Goal: Navigation & Orientation: Find specific page/section

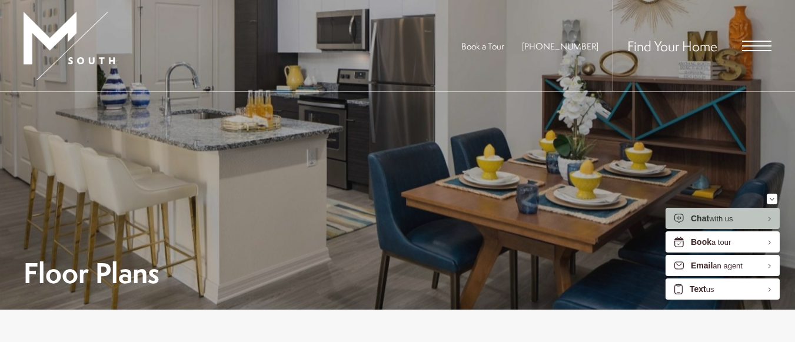
scroll to position [118, 0]
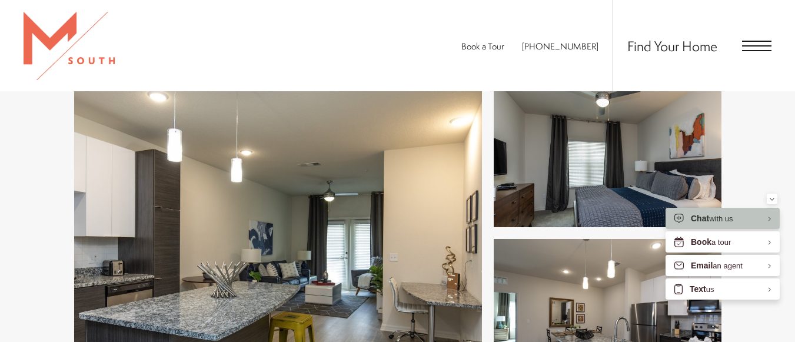
scroll to position [294, 0]
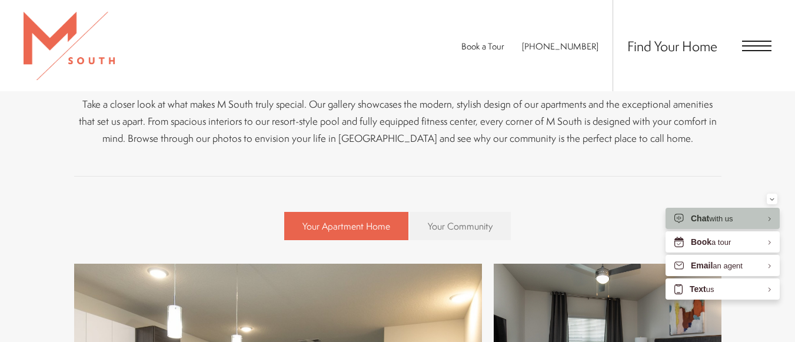
click at [756, 44] on span "Open Menu" at bounding box center [756, 46] width 29 height 11
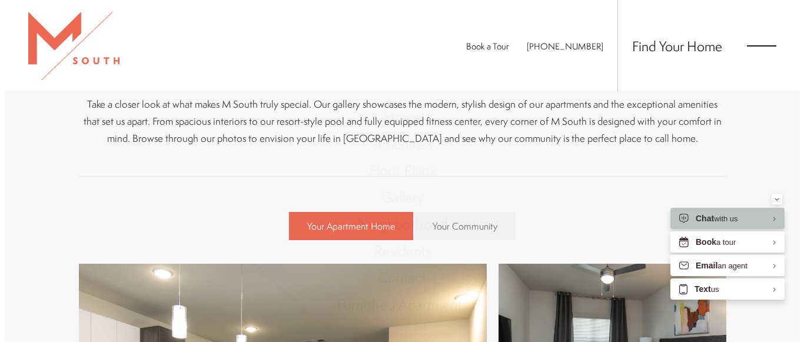
scroll to position [0, 0]
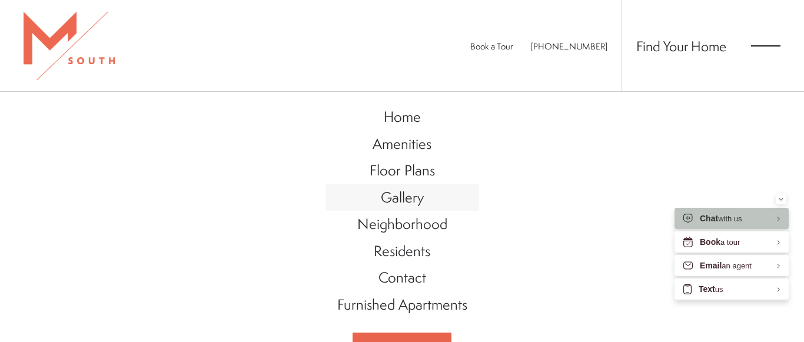
click at [418, 195] on span "Gallery" at bounding box center [402, 197] width 43 height 20
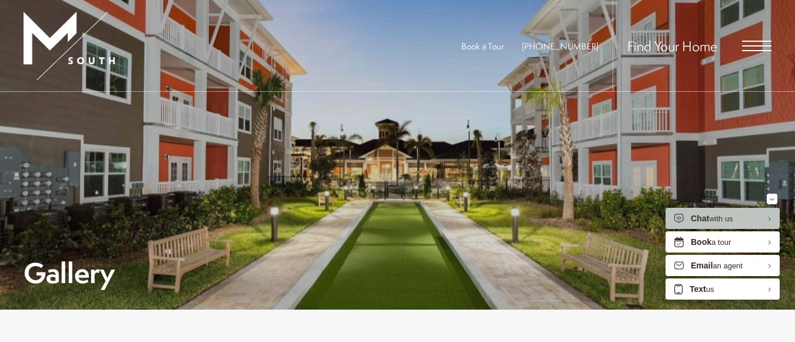
click at [768, 45] on span "Open Menu" at bounding box center [756, 45] width 29 height 1
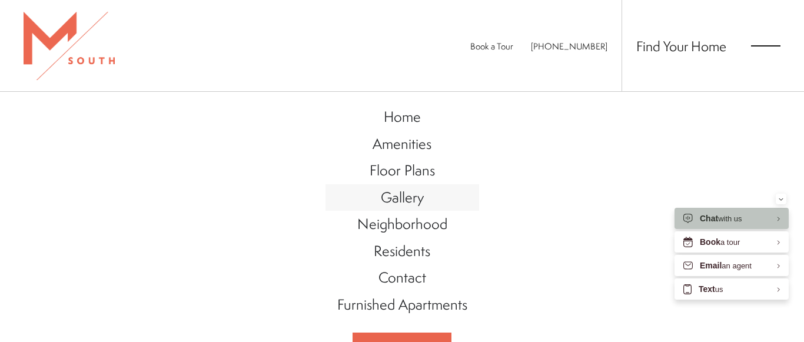
click at [402, 195] on span "Gallery" at bounding box center [402, 197] width 43 height 20
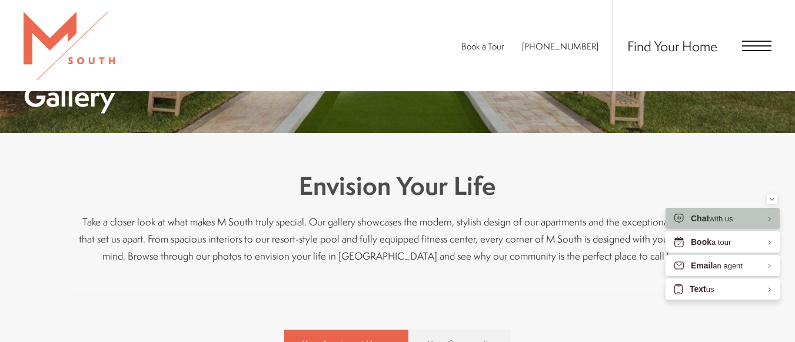
scroll to position [412, 0]
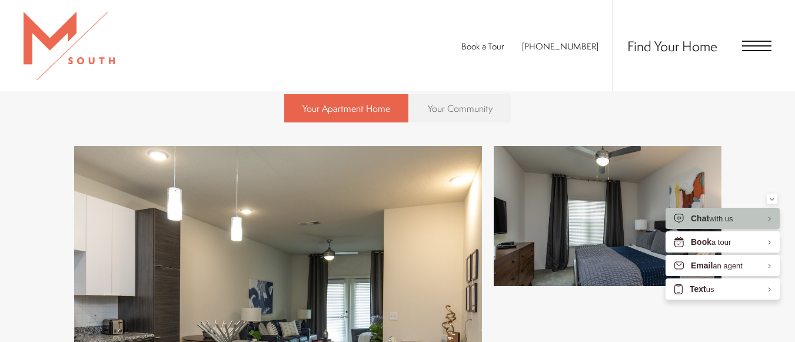
click at [463, 112] on span "Your Community" at bounding box center [460, 108] width 65 height 13
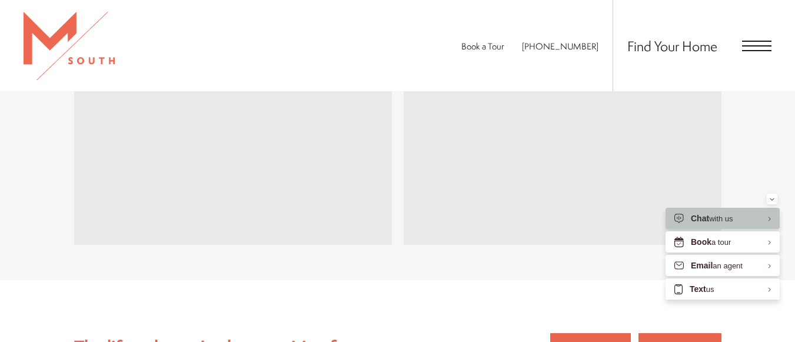
scroll to position [4001, 0]
